Goal: Task Accomplishment & Management: Manage account settings

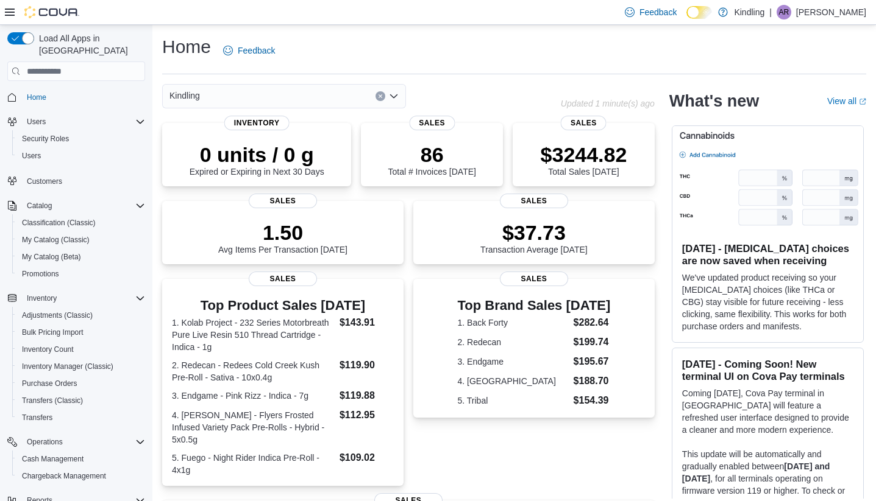
scroll to position [104, 0]
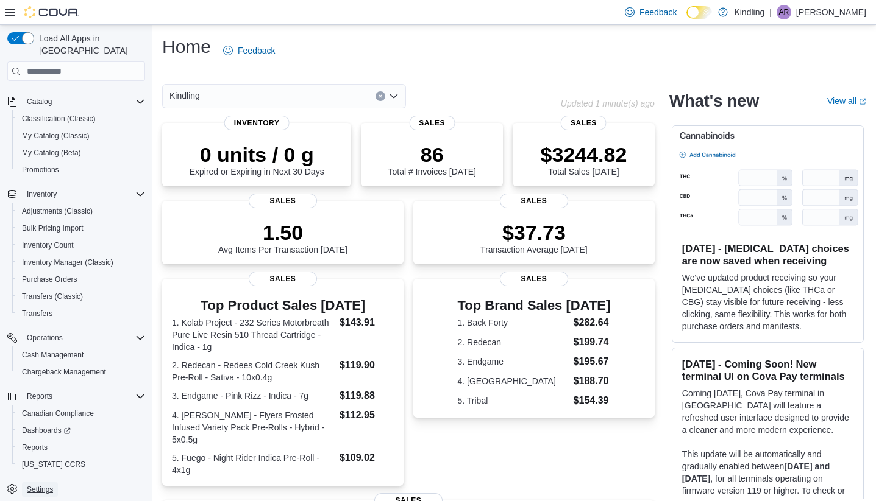
click at [44, 485] on span "Settings" at bounding box center [40, 490] width 26 height 10
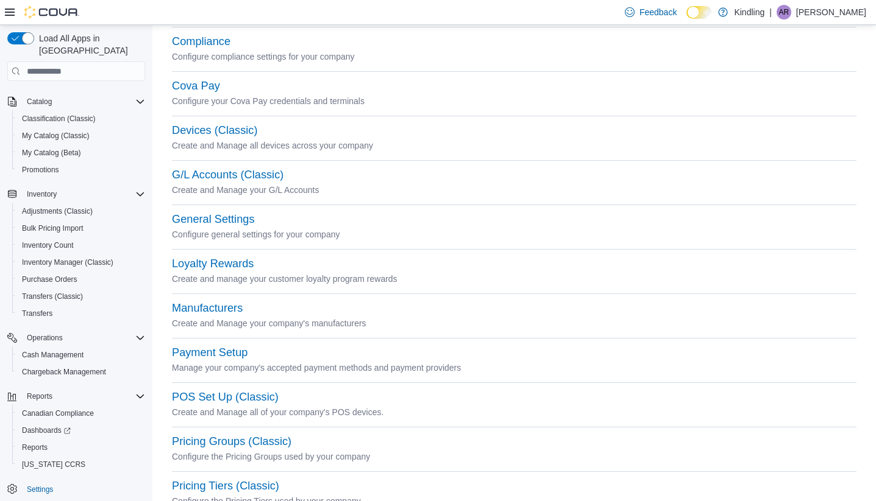
scroll to position [174, 0]
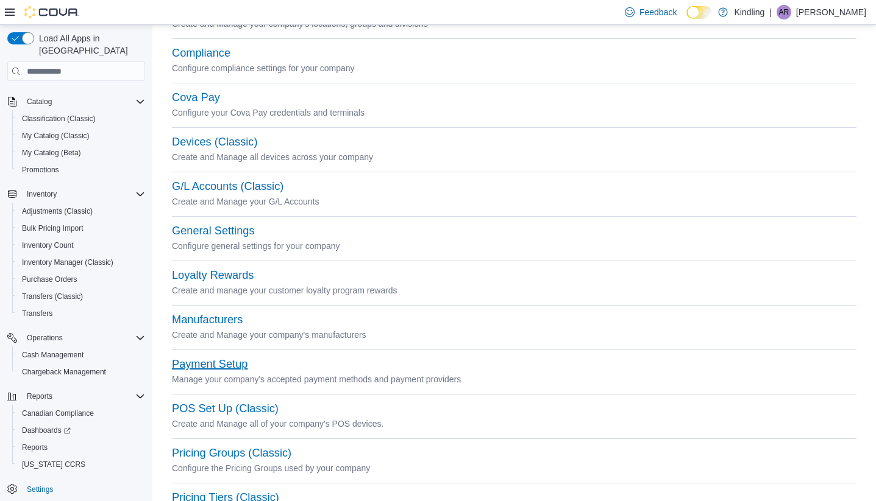
click at [213, 365] on button "Payment Setup" at bounding box center [210, 364] width 76 height 13
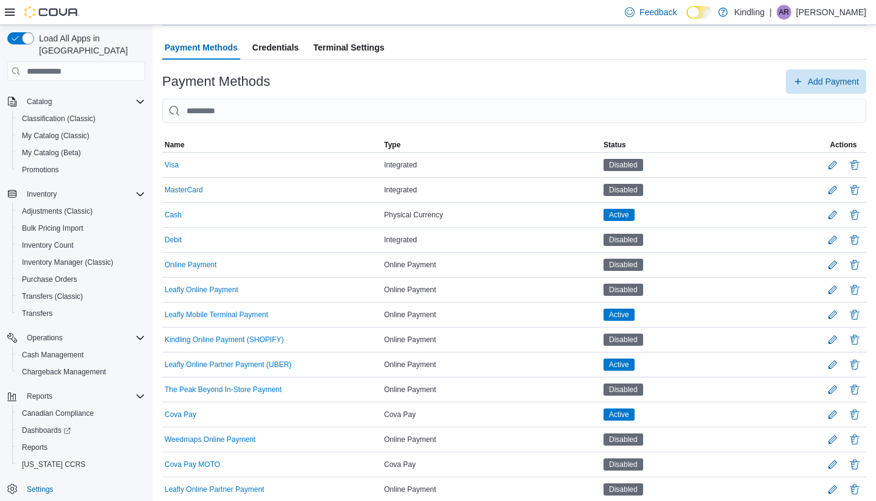
scroll to position [60, 0]
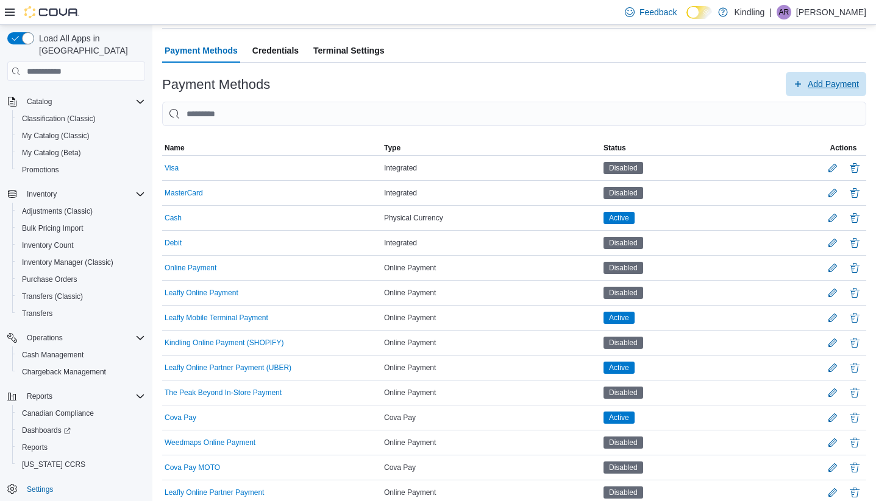
click at [802, 77] on span "Add Payment" at bounding box center [826, 84] width 66 height 24
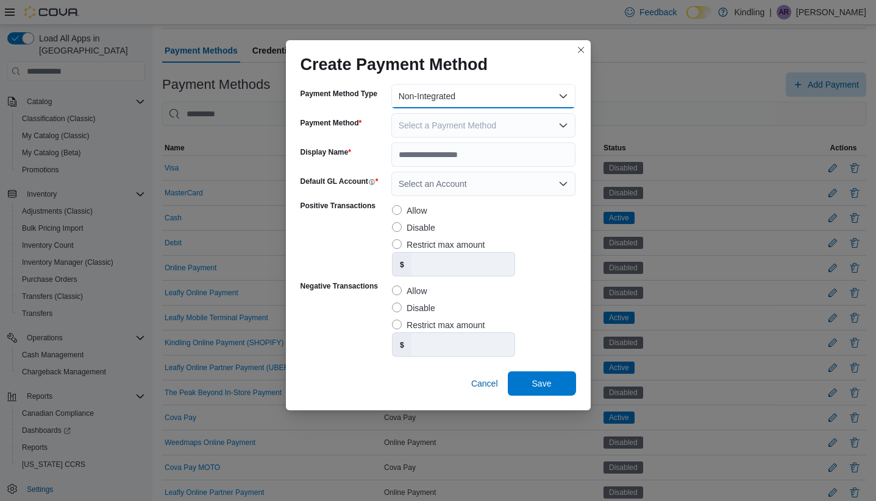
click at [495, 99] on button "Non-Integrated" at bounding box center [483, 96] width 185 height 24
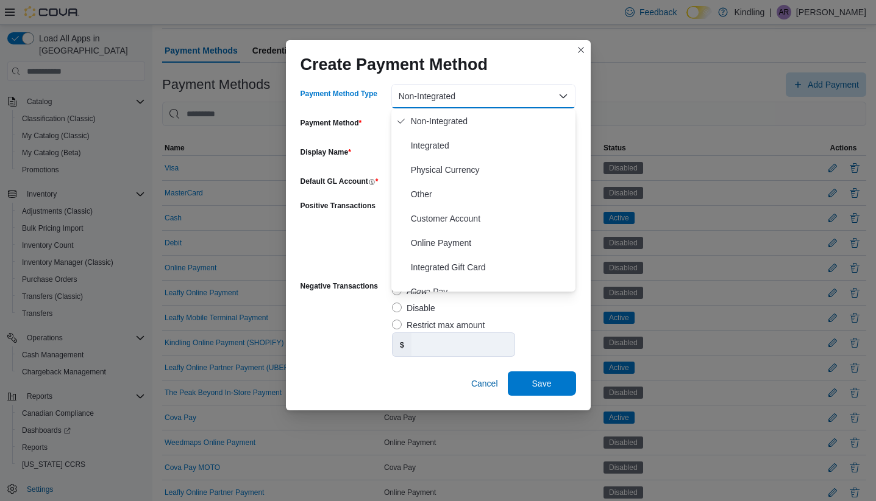
click at [495, 99] on button "Non-Integrated" at bounding box center [483, 96] width 185 height 24
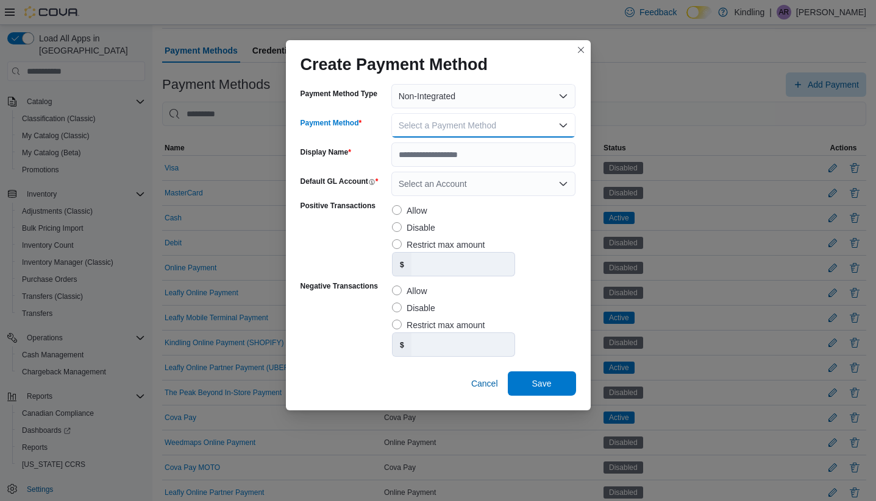
click at [491, 128] on span "Select a Payment Method" at bounding box center [446, 126] width 97 height 10
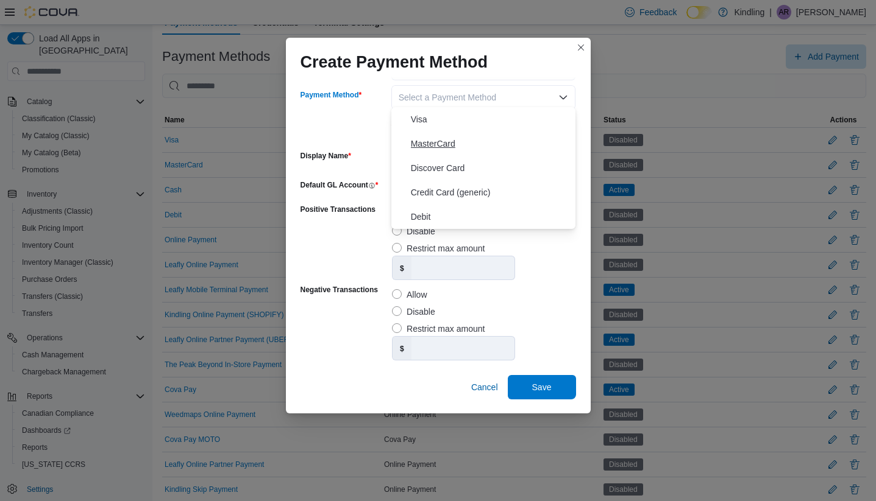
scroll to position [85, 0]
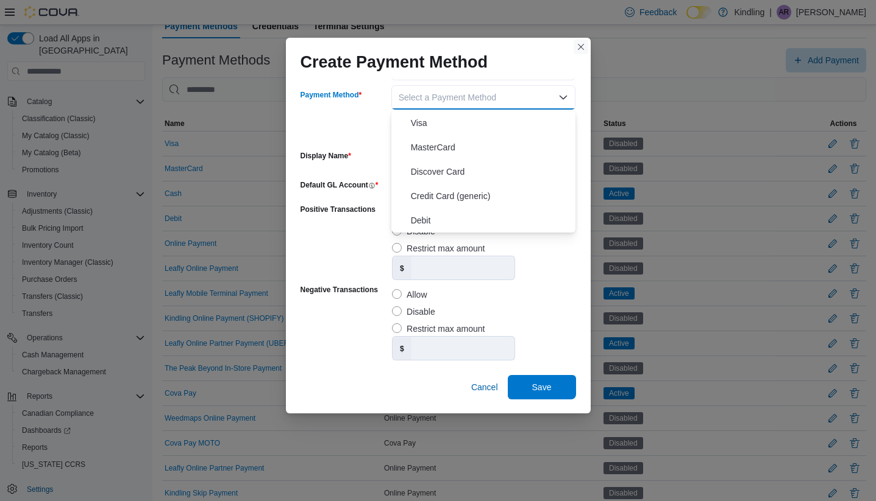
click at [578, 47] on button "Closes this modal window" at bounding box center [580, 47] width 15 height 15
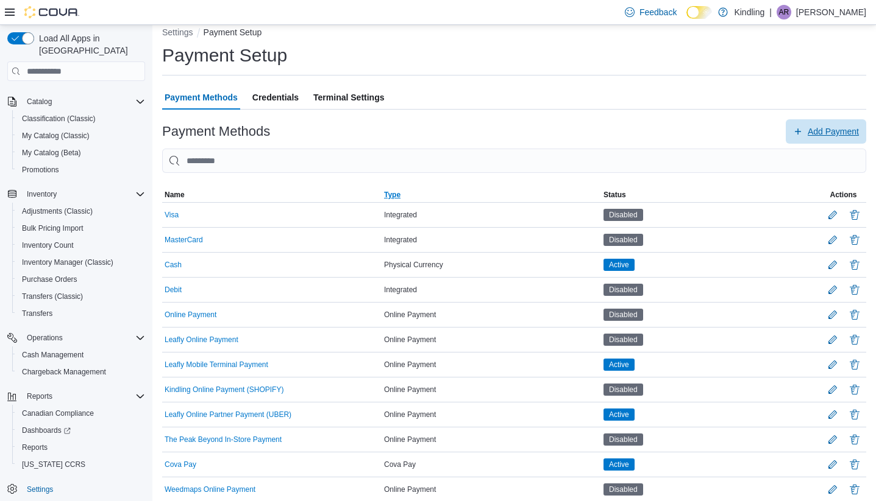
scroll to position [0, 0]
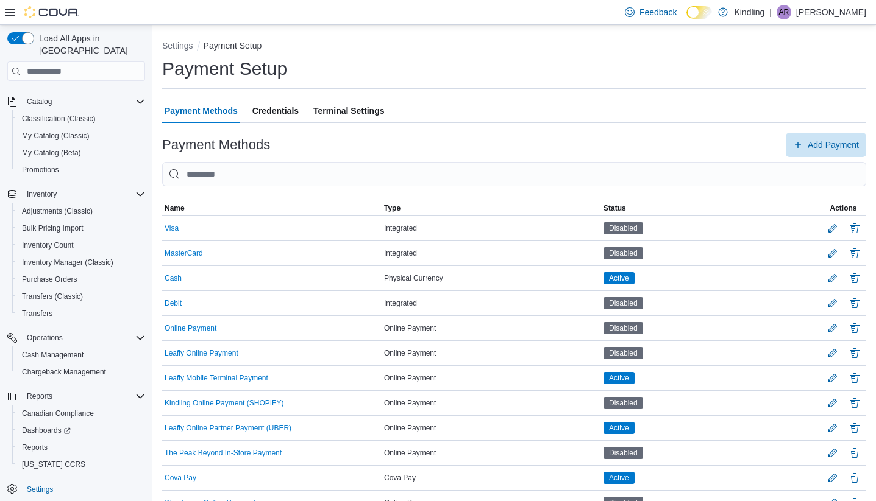
click at [288, 111] on span "Credentials" at bounding box center [275, 111] width 46 height 24
click at [364, 107] on span "Terminal Settings" at bounding box center [348, 111] width 71 height 24
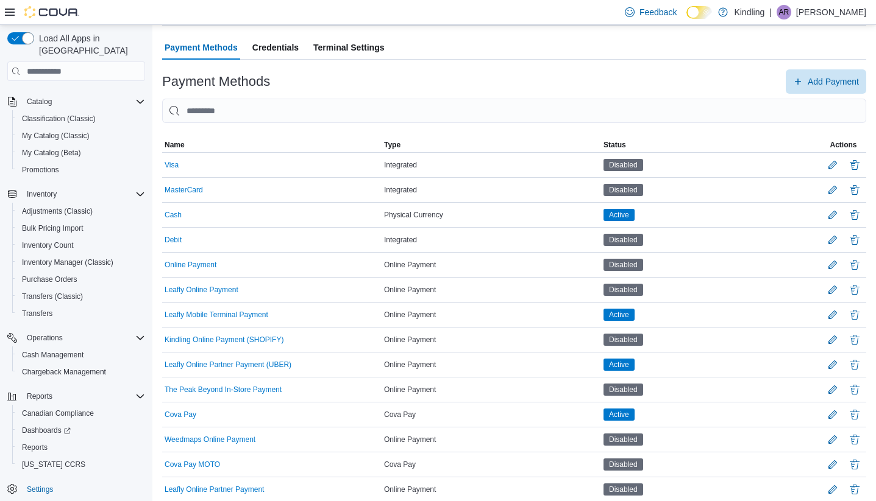
scroll to position [69, 0]
